Goal: Transaction & Acquisition: Purchase product/service

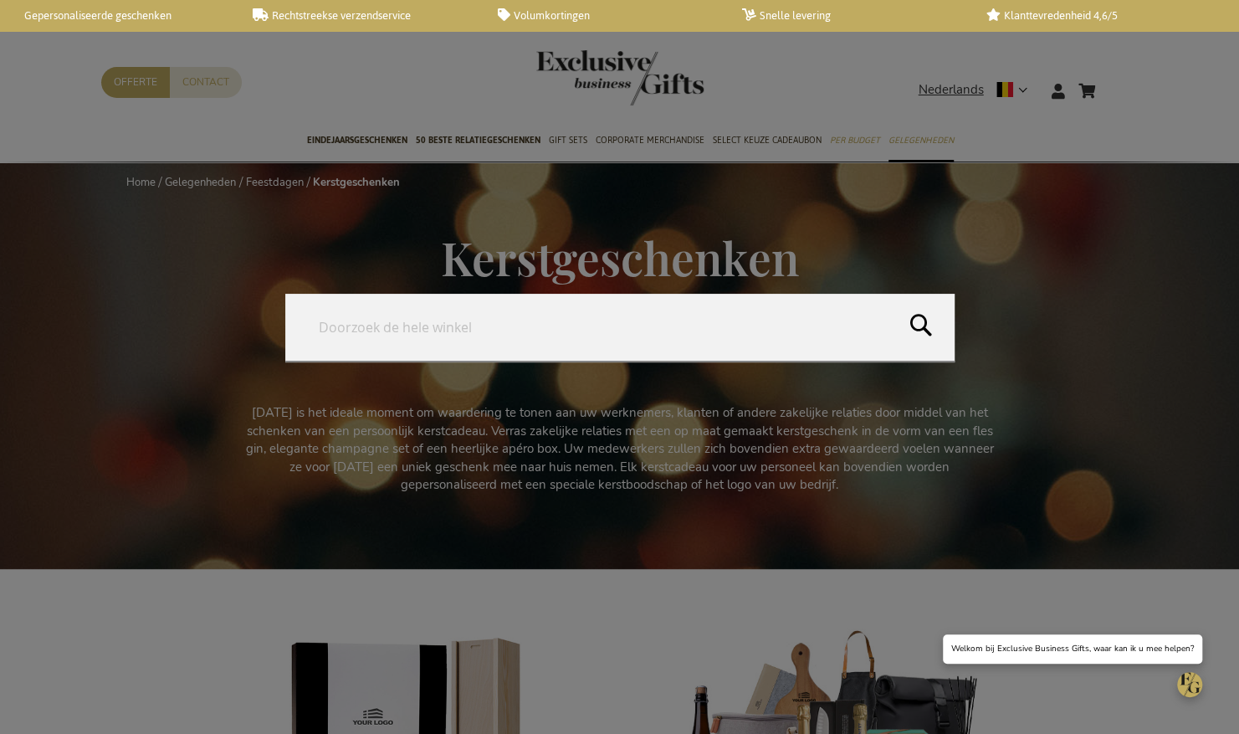
click at [1114, 80] on form "Search Search" at bounding box center [1116, 80] width 17 height 0
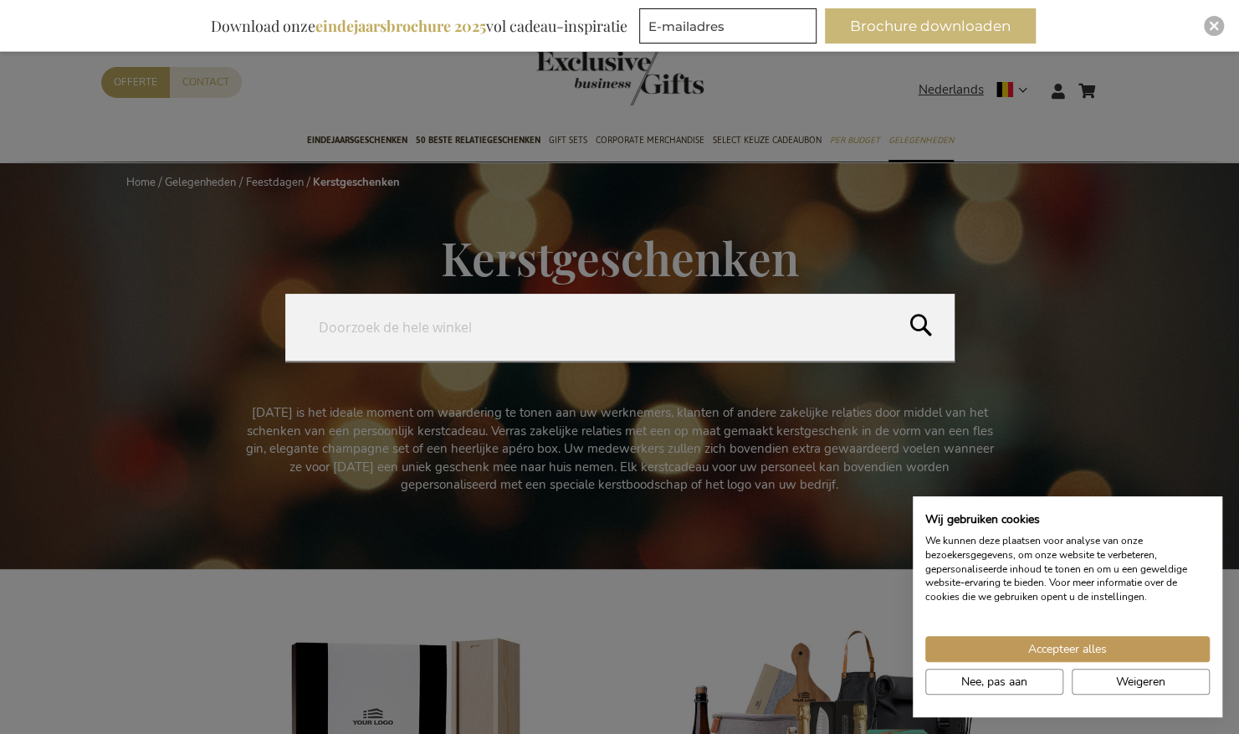
type input "O"
type input "PICON"
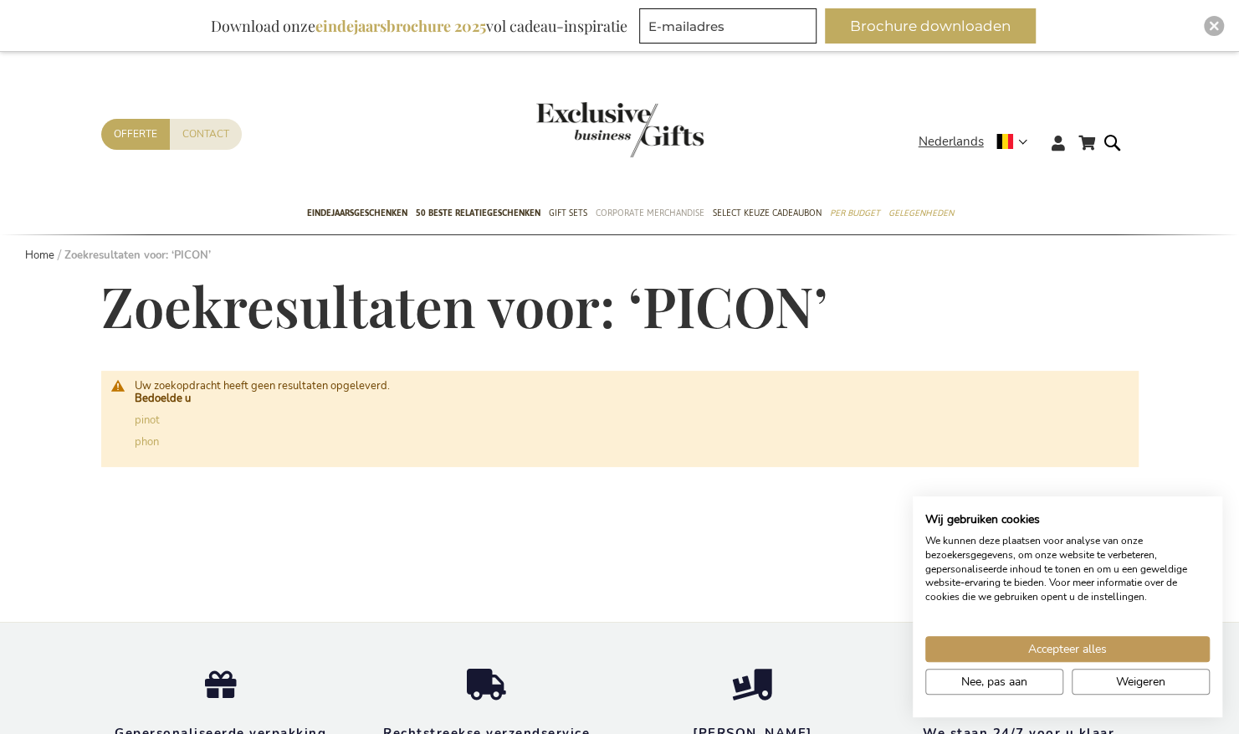
click at [637, 210] on span "Corporate Merchandise" at bounding box center [650, 213] width 109 height 18
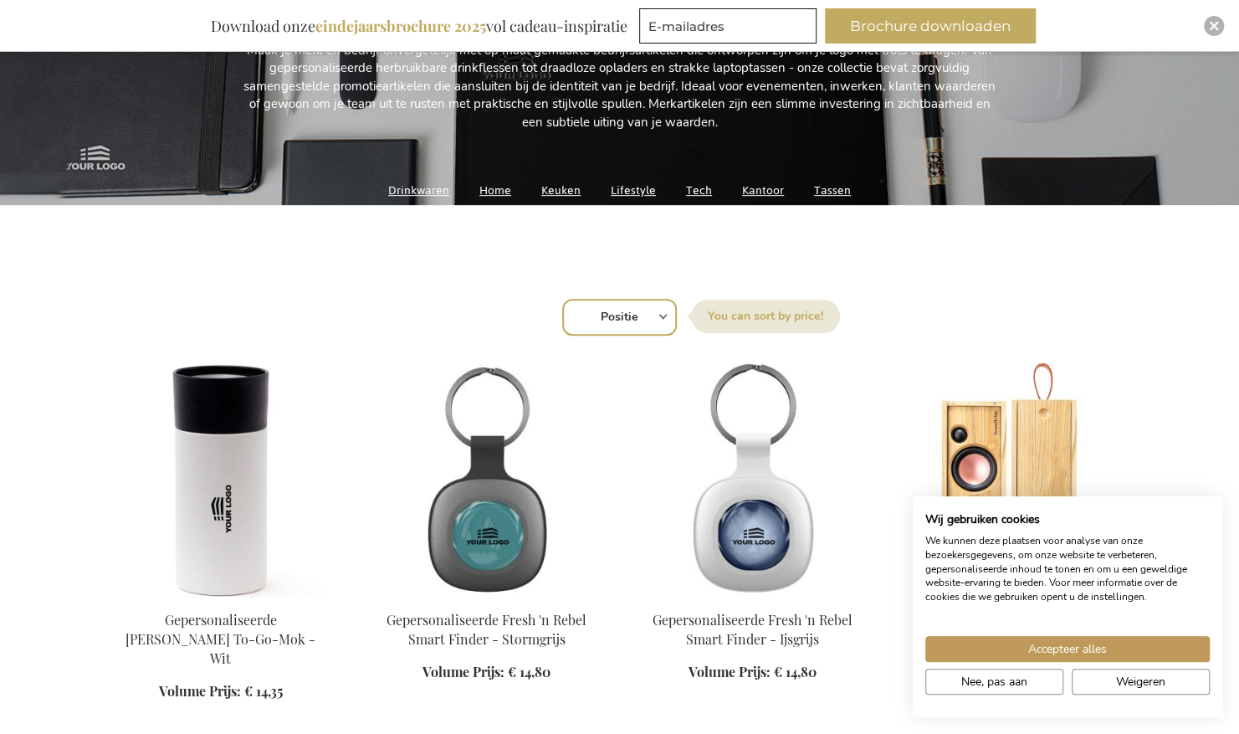
scroll to position [396, 0]
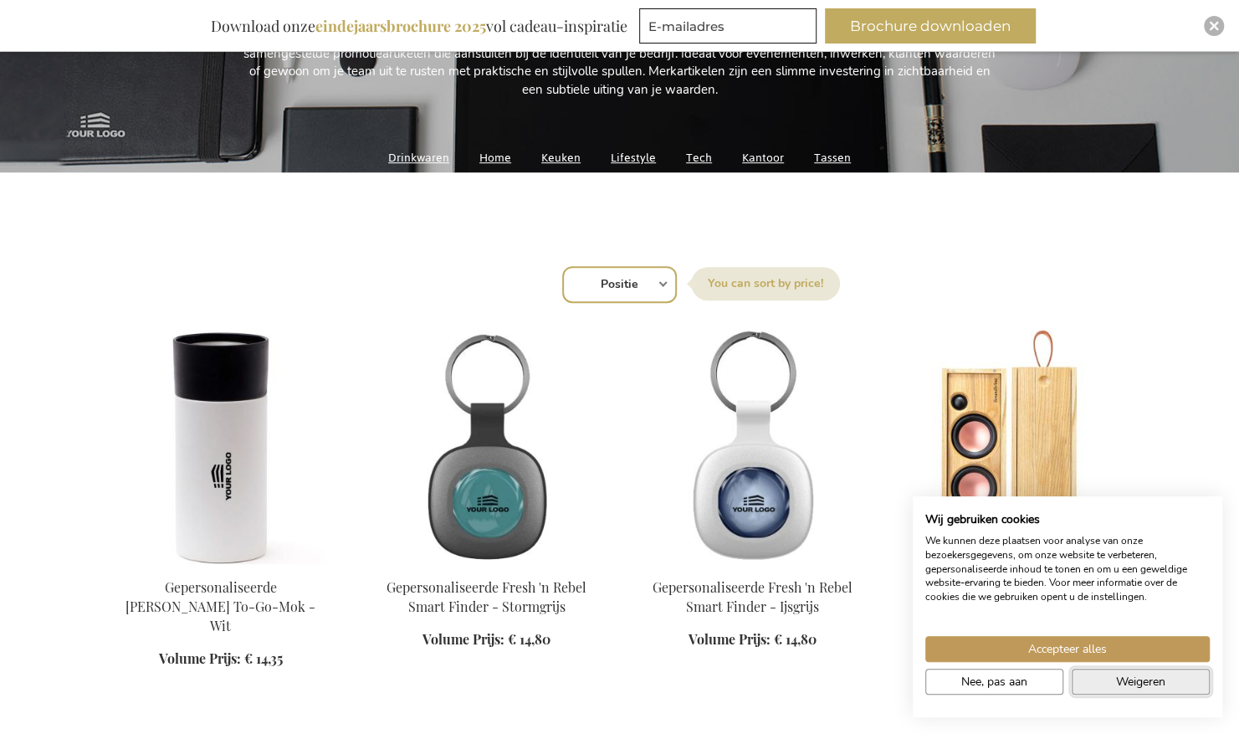
click at [1123, 673] on span "Weigeren" at bounding box center [1140, 682] width 49 height 18
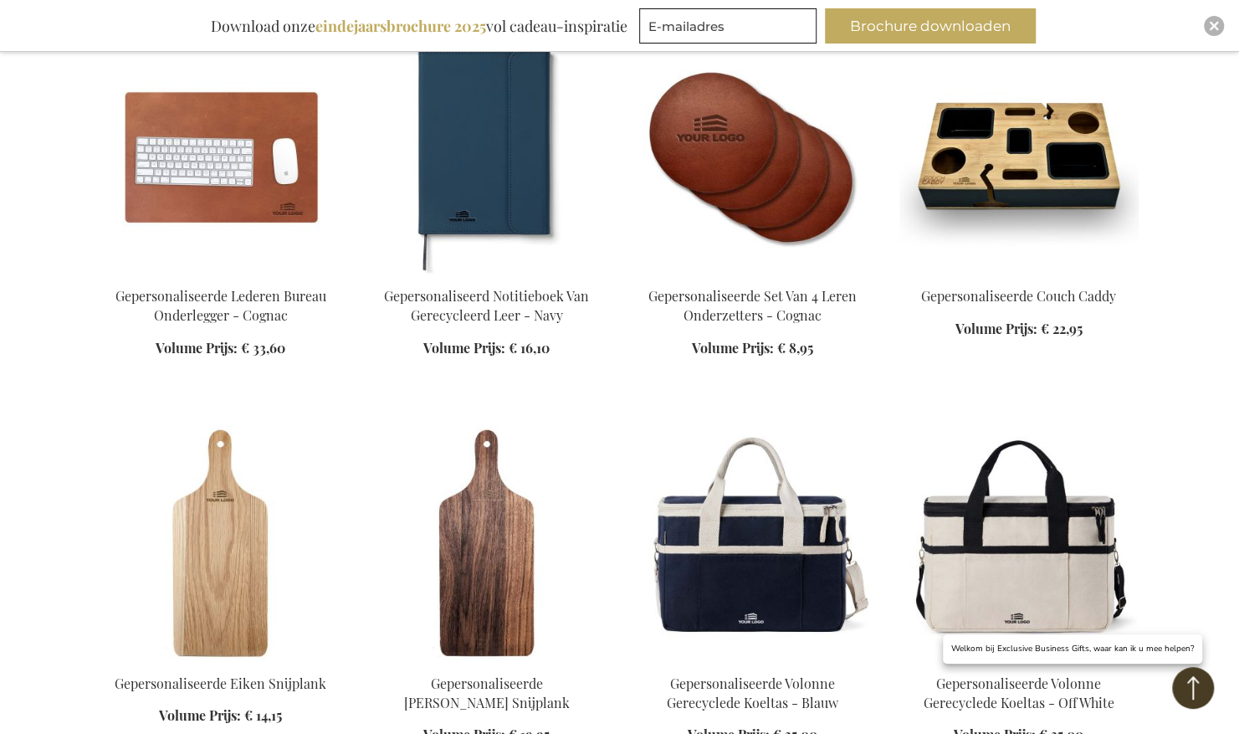
scroll to position [1498, 0]
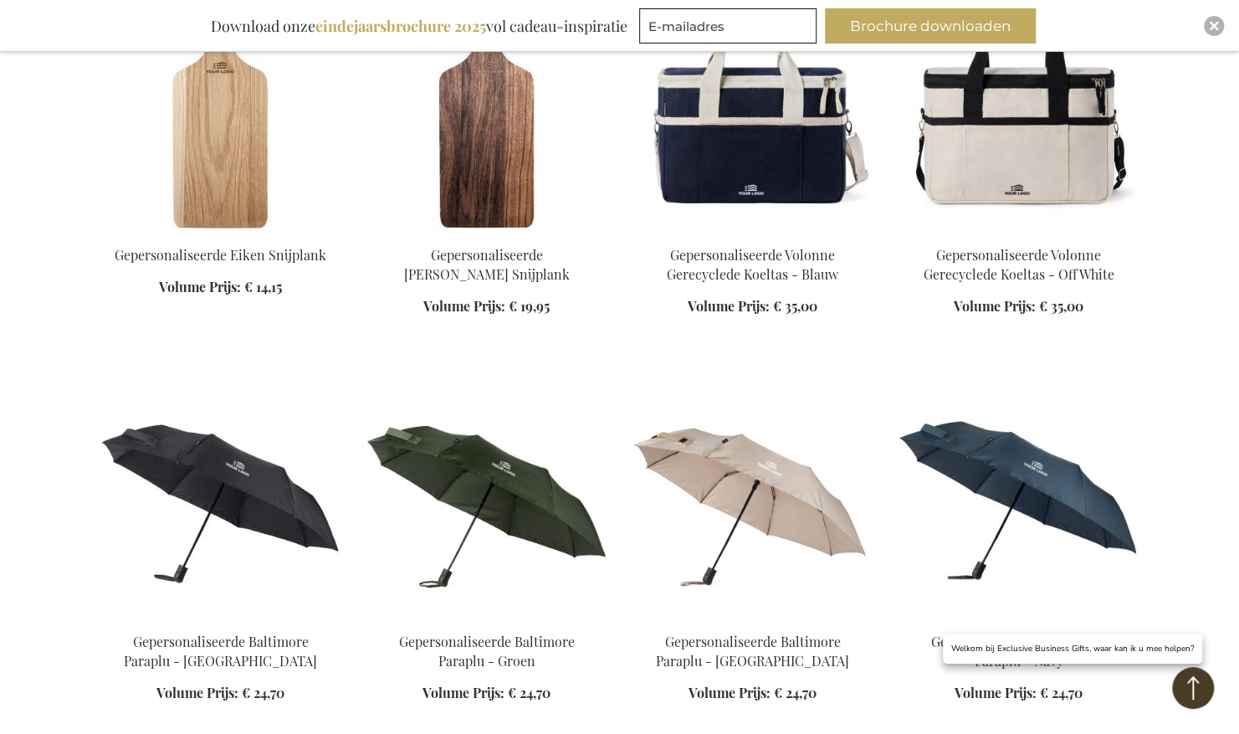
scroll to position [1927, 0]
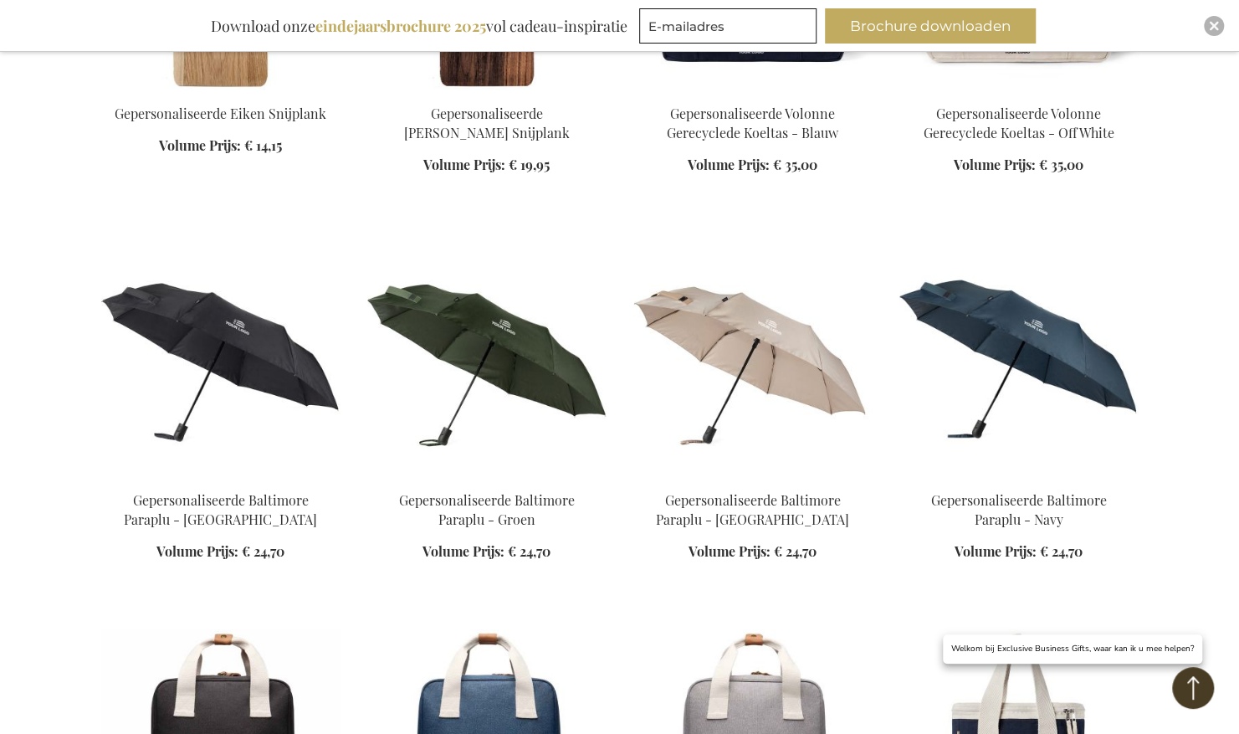
scroll to position [417, 0]
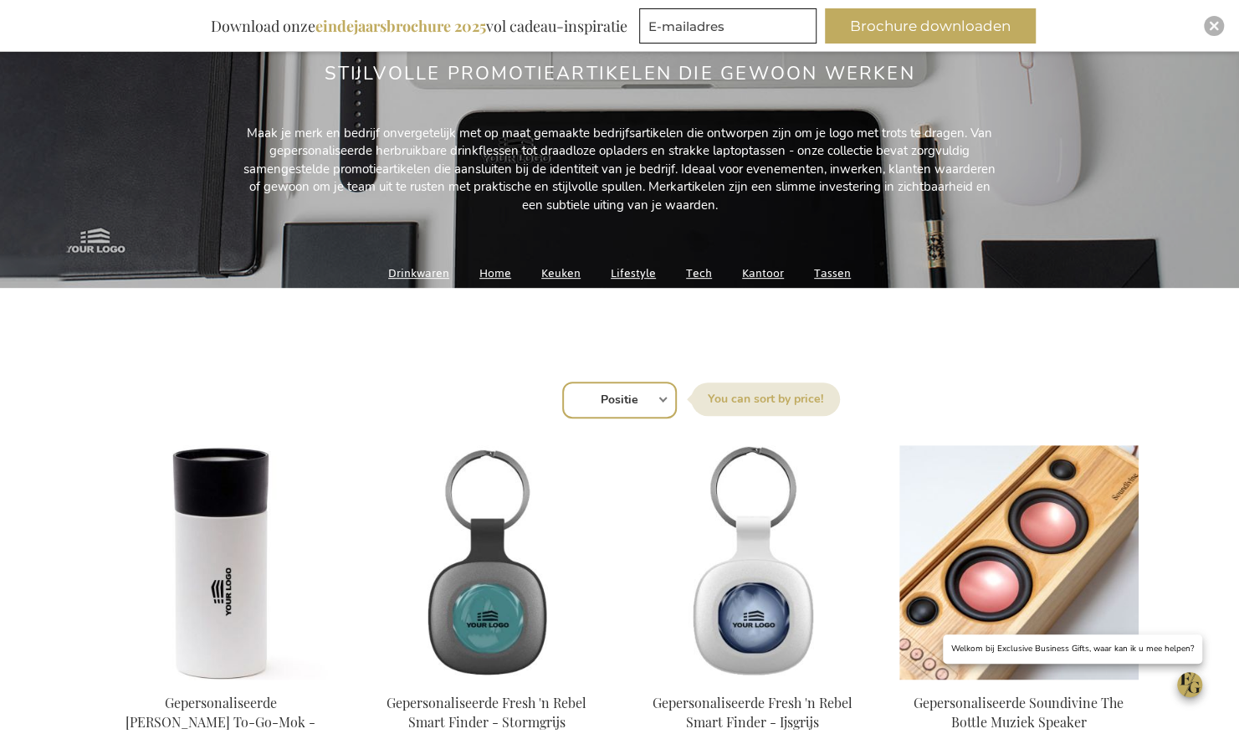
scroll to position [283, 0]
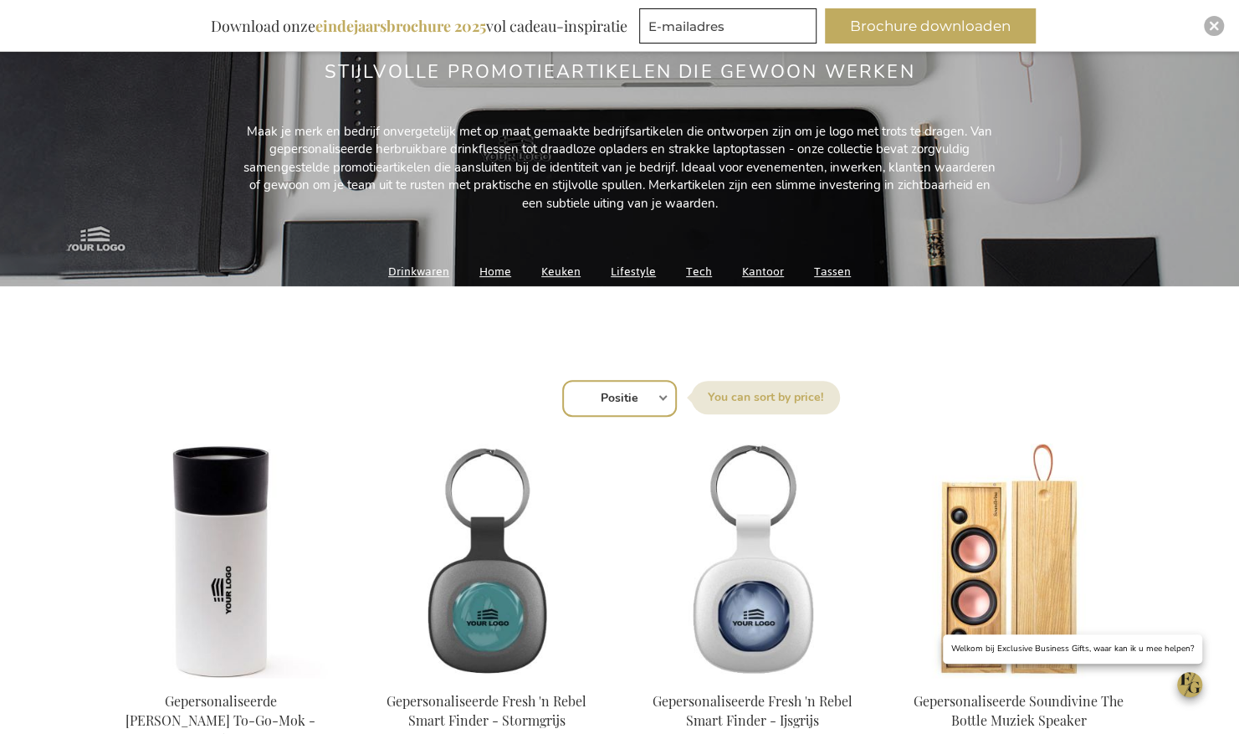
click at [657, 397] on select "Positie Best Sellers Meest bekeken Nieuw Biggest Saving Price: low to high Pric…" at bounding box center [619, 398] width 115 height 37
select select "price_desc"
click at [562, 380] on select "Positie Best Sellers Meest bekeken Nieuw Biggest Saving Price: low to high Pric…" at bounding box center [619, 398] width 115 height 37
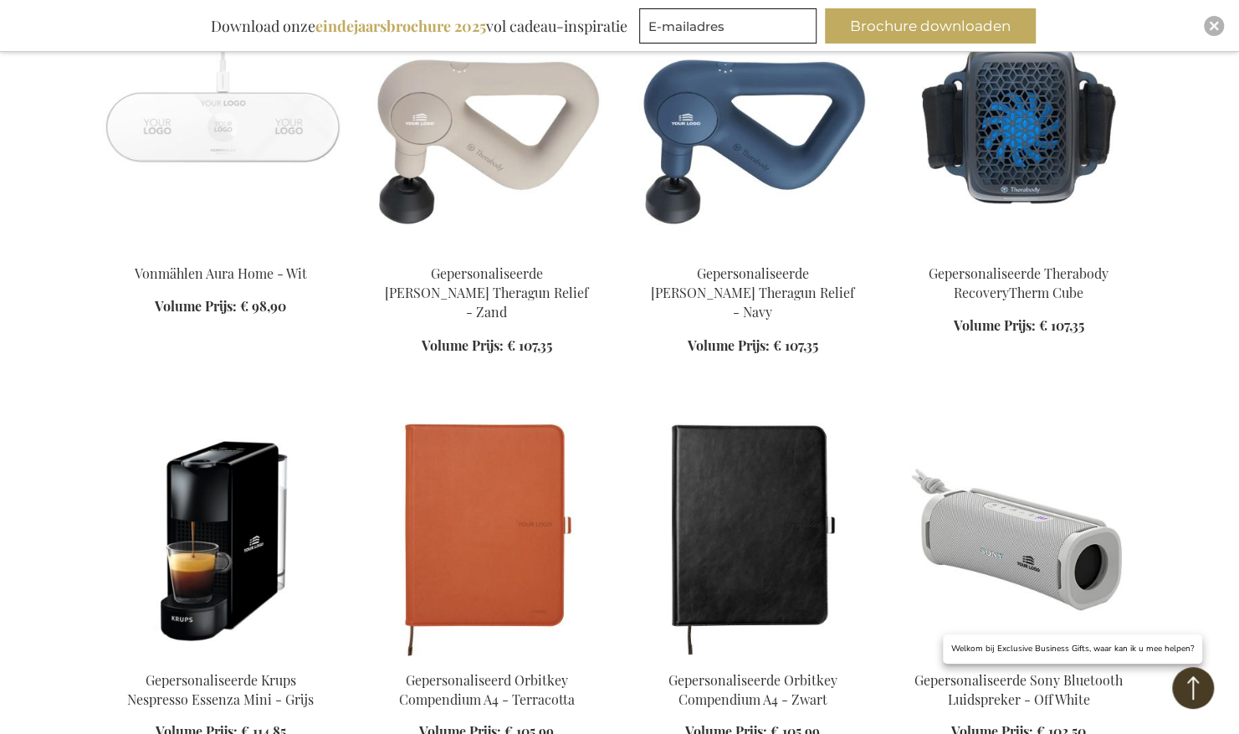
scroll to position [1529, 0]
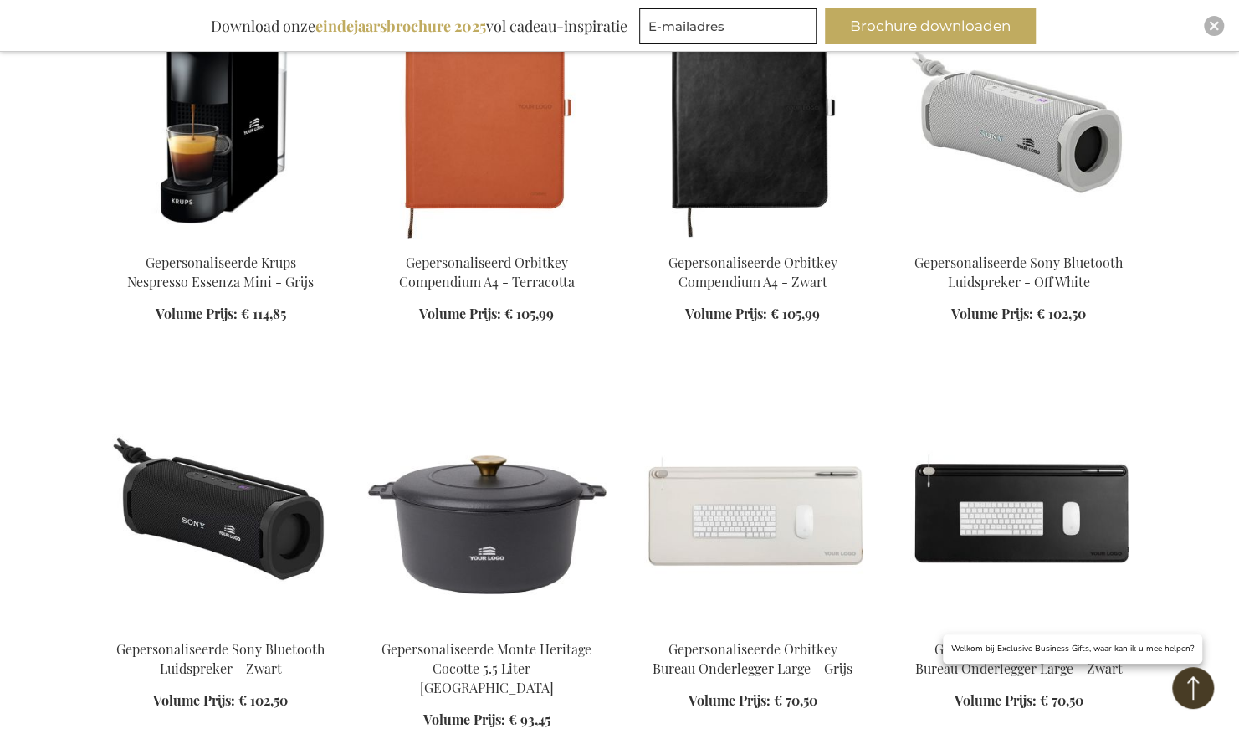
scroll to position [1936, 0]
